Goal: Navigation & Orientation: Understand site structure

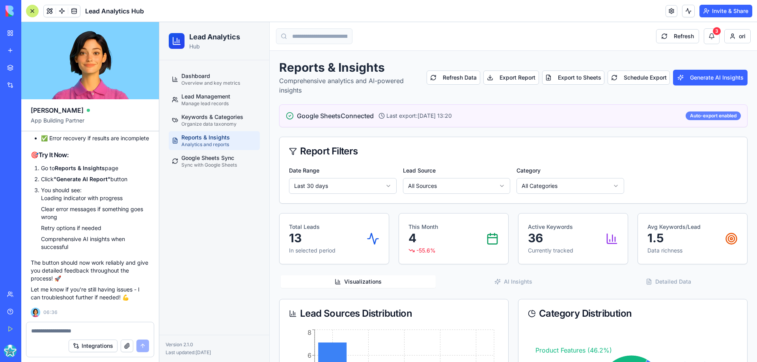
click at [697, 117] on div "Auto-export enabled" at bounding box center [713, 116] width 55 height 9
click at [710, 80] on button "Generate AI Insights" at bounding box center [710, 78] width 75 height 16
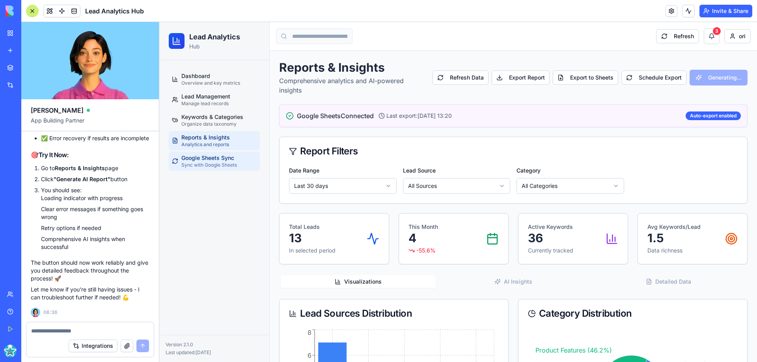
click at [221, 156] on span "Google Sheets Sync" at bounding box center [207, 158] width 53 height 8
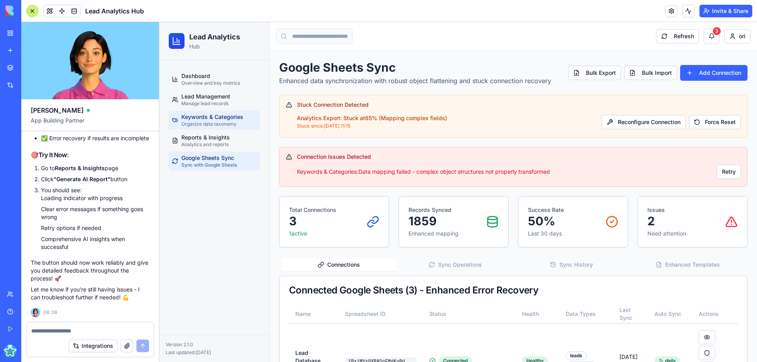
click at [222, 121] on span "Organize data taxonomy" at bounding box center [208, 124] width 55 height 6
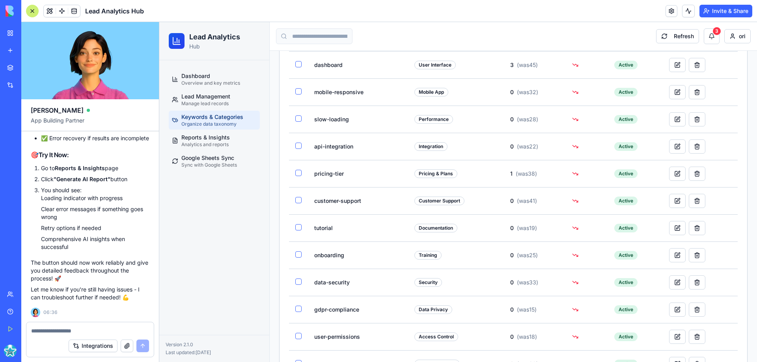
scroll to position [1011, 0]
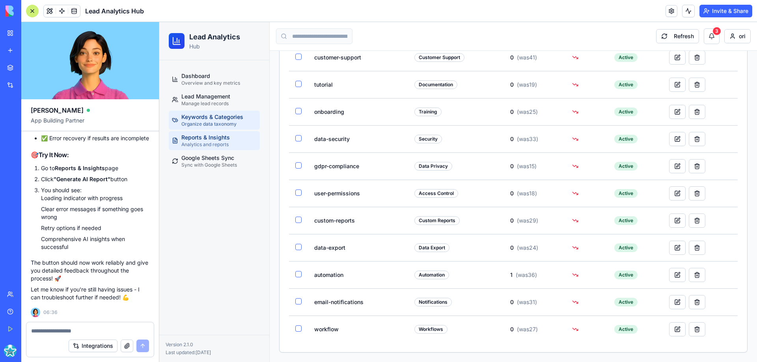
click at [213, 144] on span "Analytics and reports" at bounding box center [204, 145] width 47 height 6
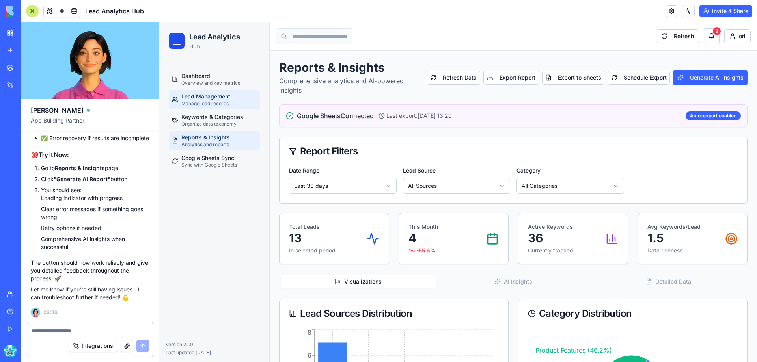
click at [201, 101] on span "Manage lead records" at bounding box center [204, 104] width 47 height 6
